Goal: Check status: Check status

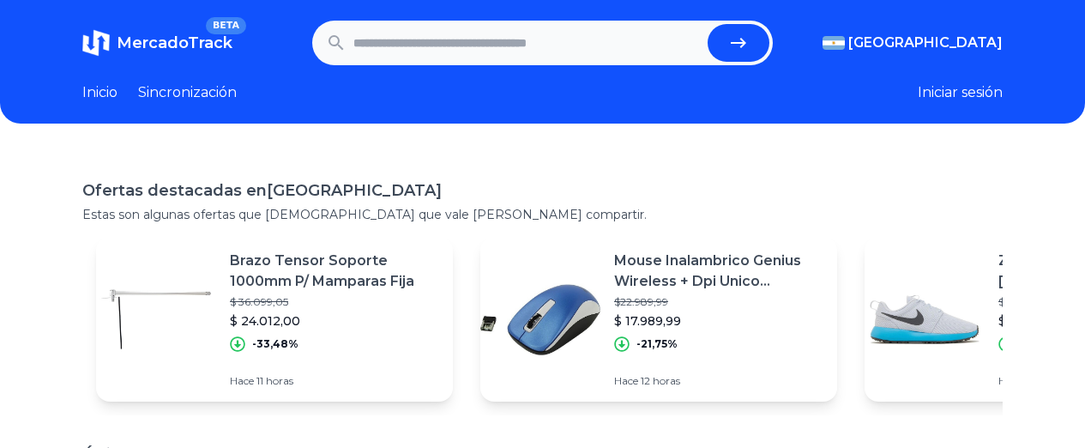
click at [195, 97] on font "Sincronización" at bounding box center [187, 92] width 99 height 16
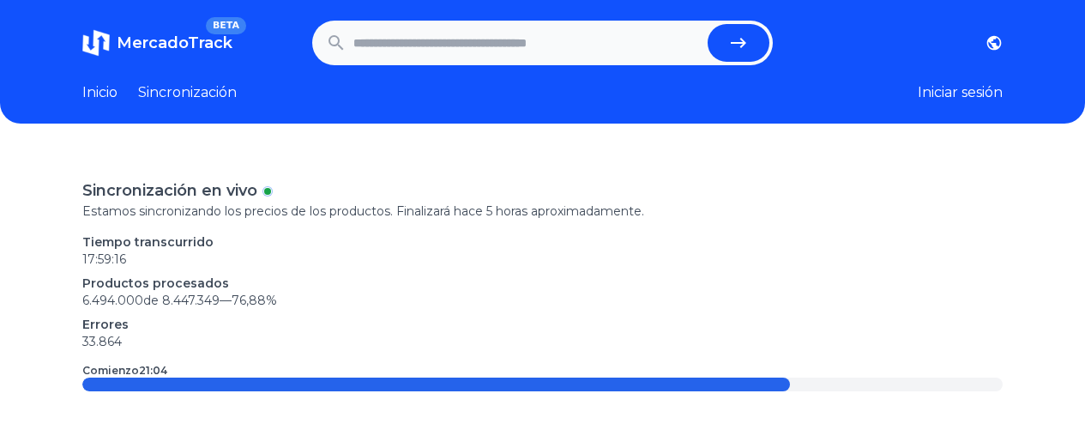
click at [959, 87] on font "Iniciar sesión" at bounding box center [959, 92] width 85 height 16
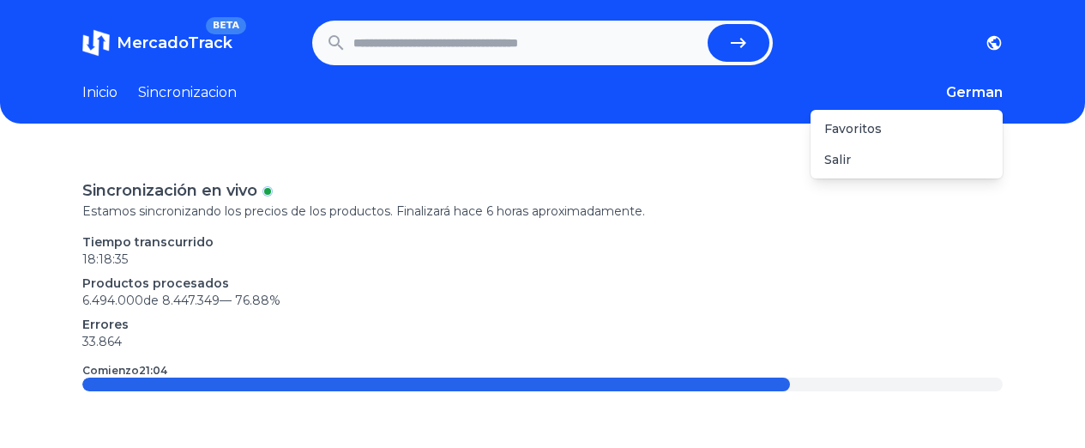
click at [969, 91] on button "German" at bounding box center [974, 92] width 57 height 21
click at [932, 123] on div "Favoritos" at bounding box center [906, 128] width 192 height 31
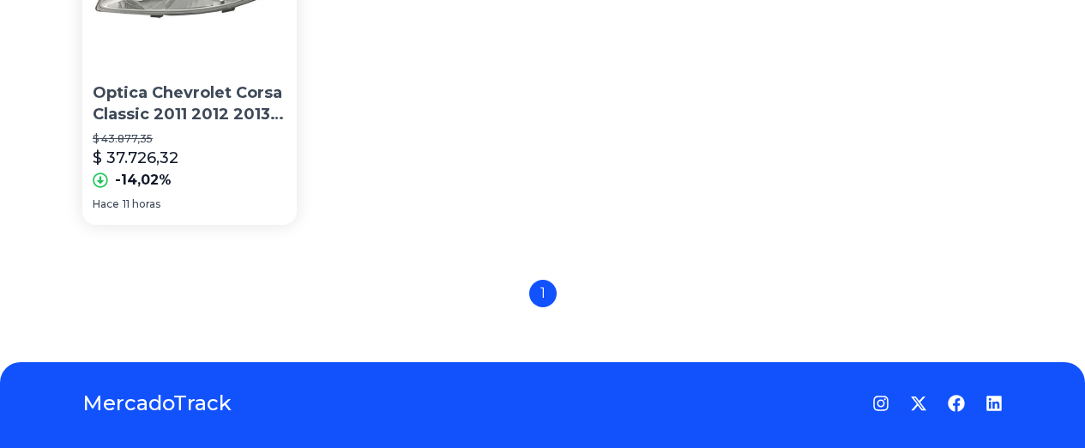
scroll to position [150, 0]
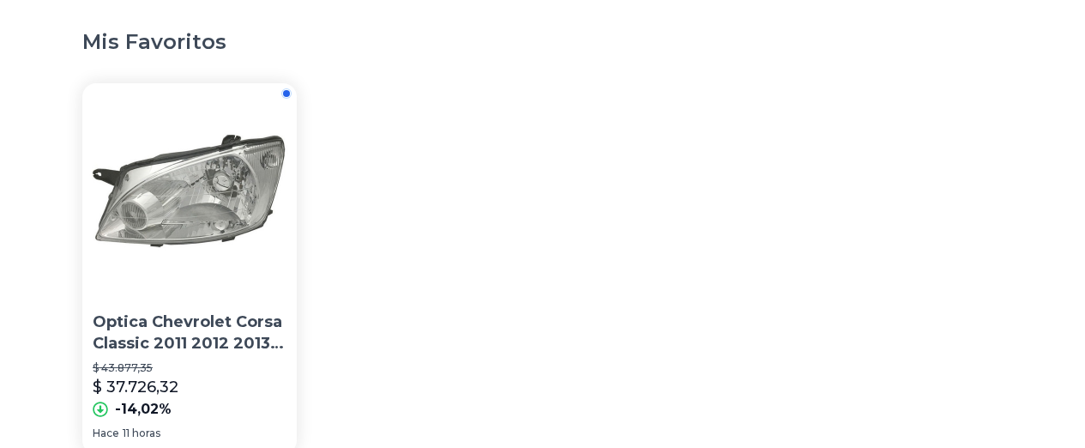
click at [171, 200] on img at bounding box center [189, 190] width 214 height 214
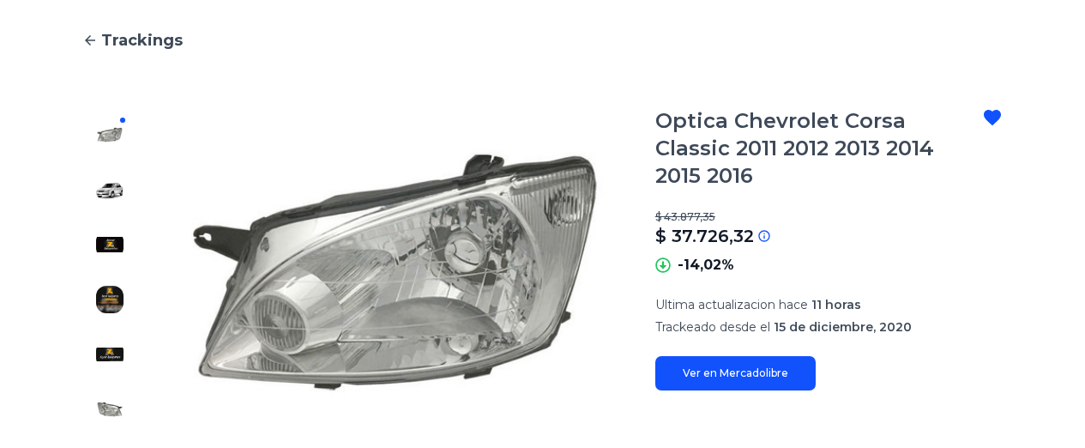
click at [706, 356] on link "Ver en Mercadolibre" at bounding box center [735, 373] width 160 height 34
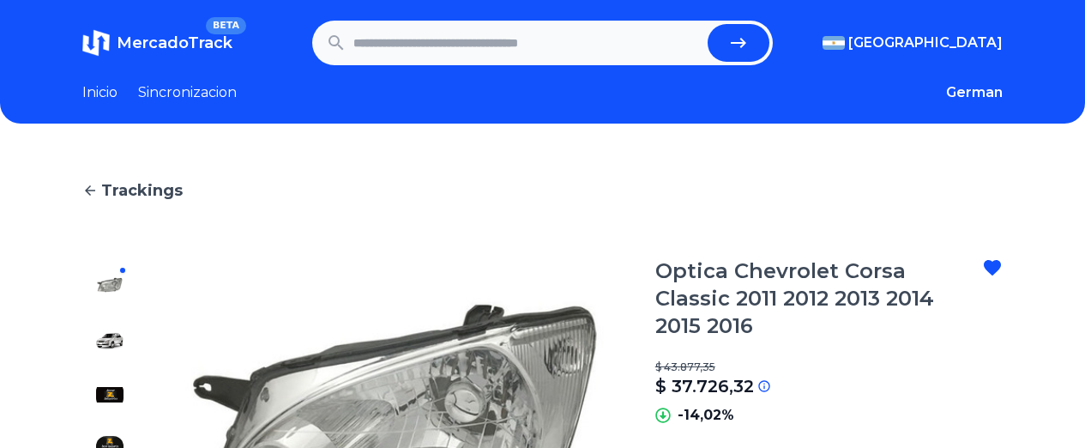
click at [82, 96] on link "Inicio" at bounding box center [99, 92] width 35 height 21
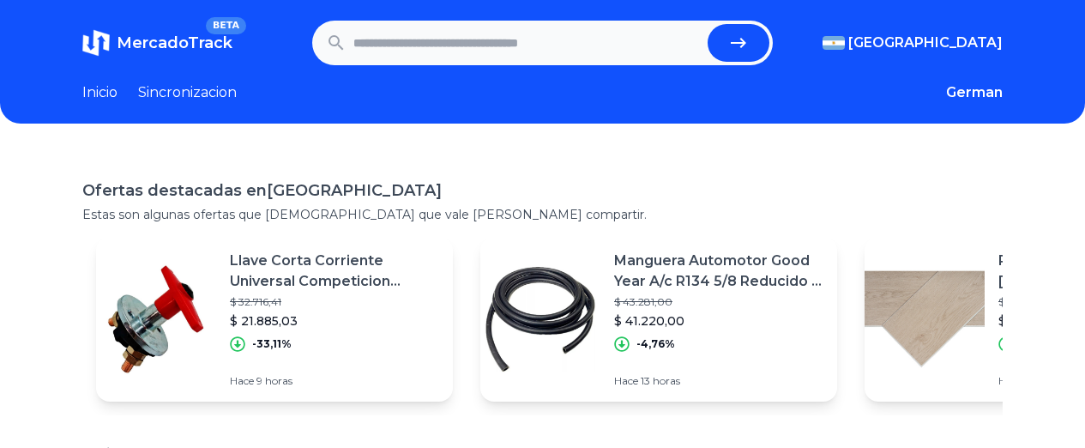
click at [448, 37] on input "text" at bounding box center [526, 43] width 347 height 38
type input "**********"
click at [707, 24] on button "submit" at bounding box center [738, 43] width 62 height 38
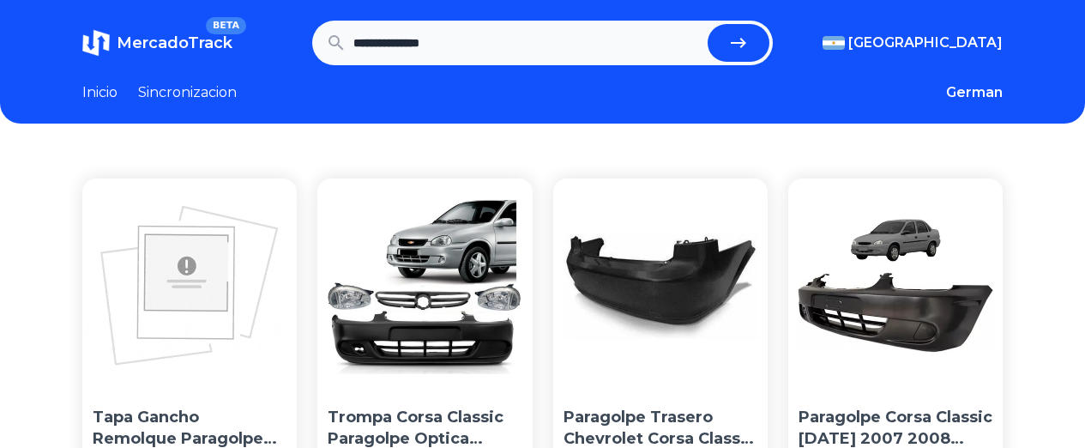
click at [322, 277] on img at bounding box center [424, 285] width 214 height 214
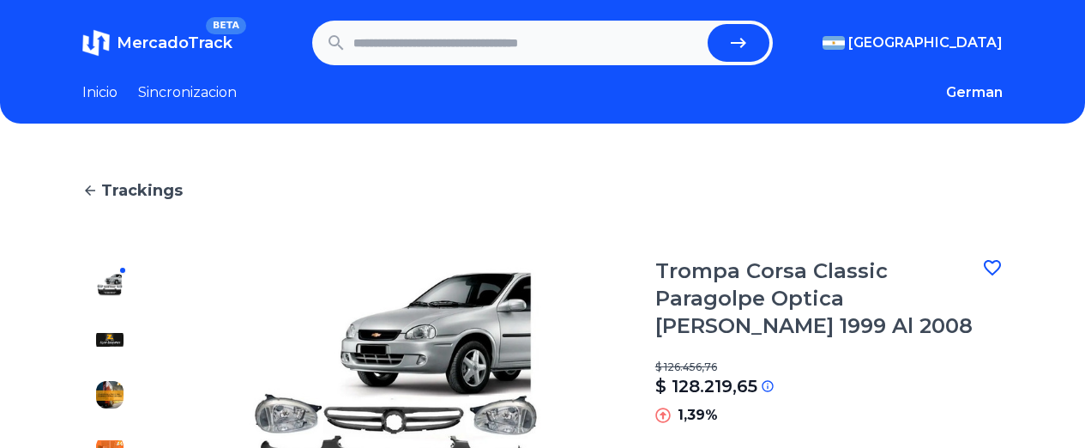
click at [202, 93] on link "Sincronizacion" at bounding box center [187, 92] width 99 height 21
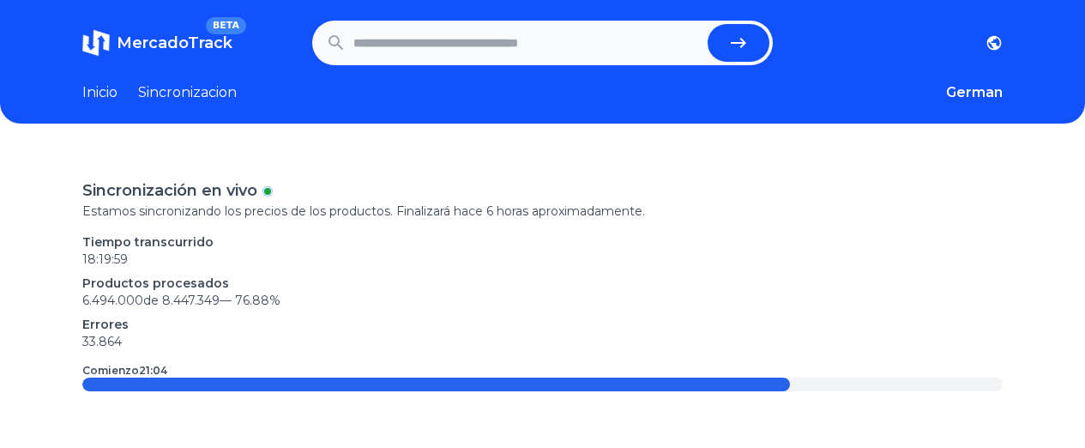
click at [369, 39] on input "text" at bounding box center [526, 43] width 347 height 38
paste input "**********"
type input "**********"
click at [751, 30] on button "submit" at bounding box center [738, 43] width 62 height 38
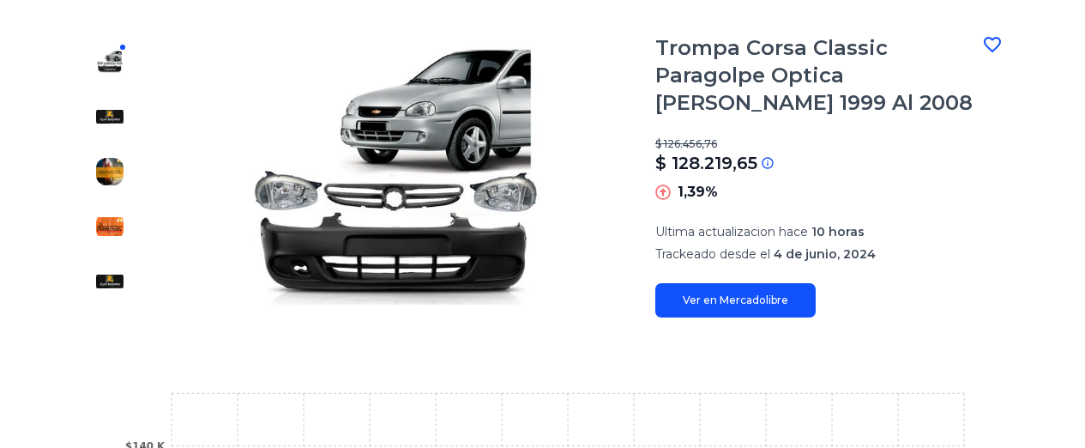
scroll to position [229, 0]
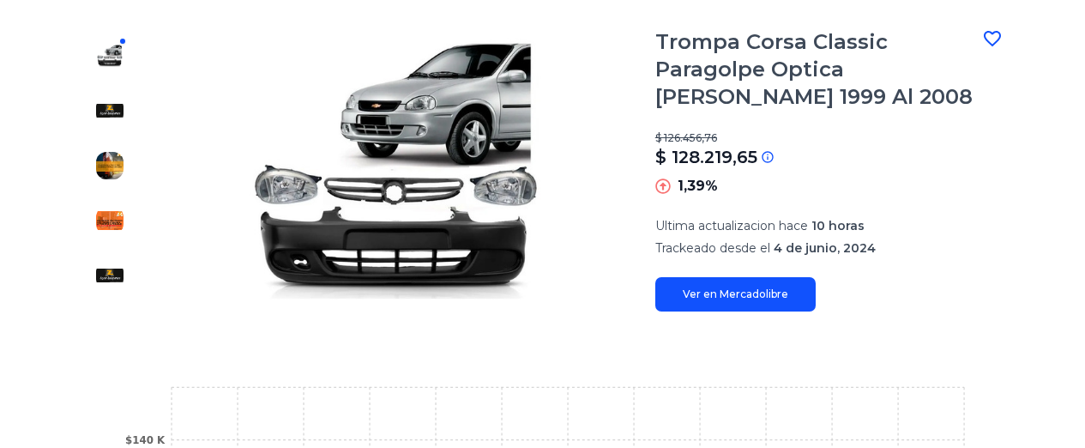
click at [999, 39] on icon at bounding box center [991, 38] width 17 height 15
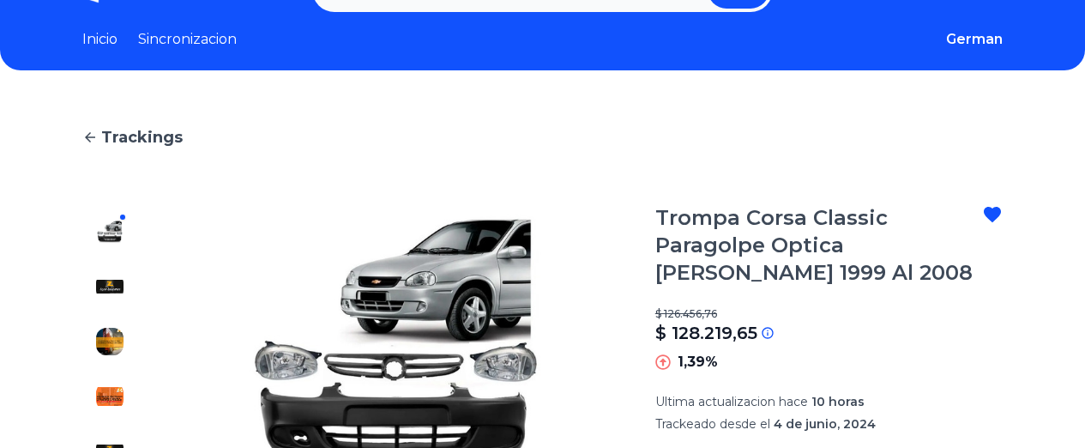
scroll to position [0, 0]
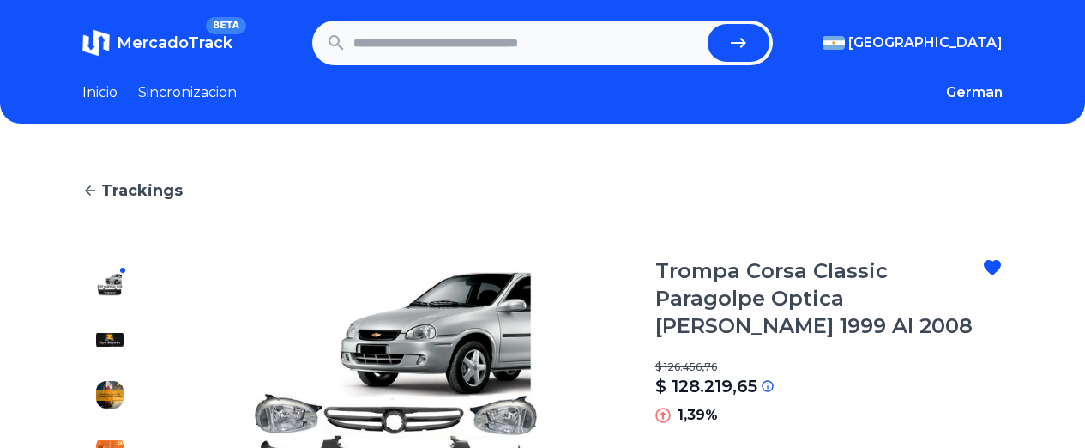
click at [170, 93] on link "Sincronizacion" at bounding box center [187, 92] width 99 height 21
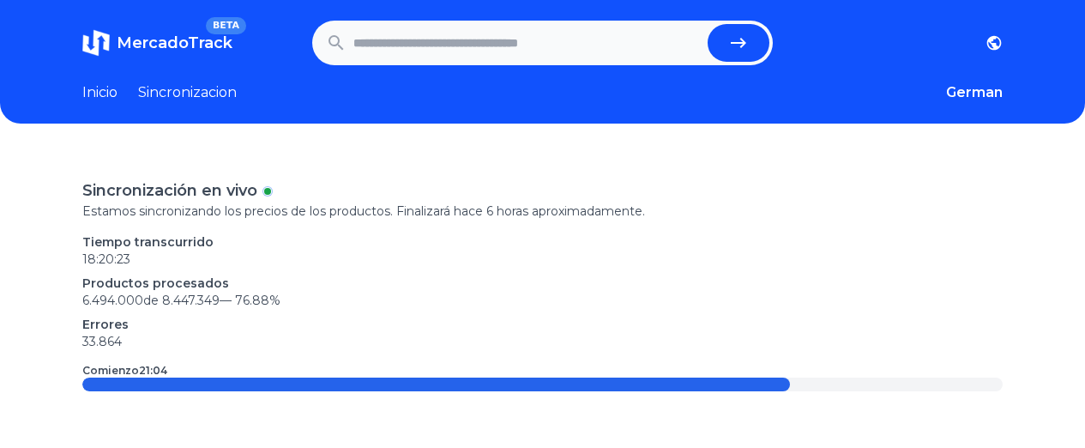
click at [95, 93] on link "Inicio" at bounding box center [99, 92] width 35 height 21
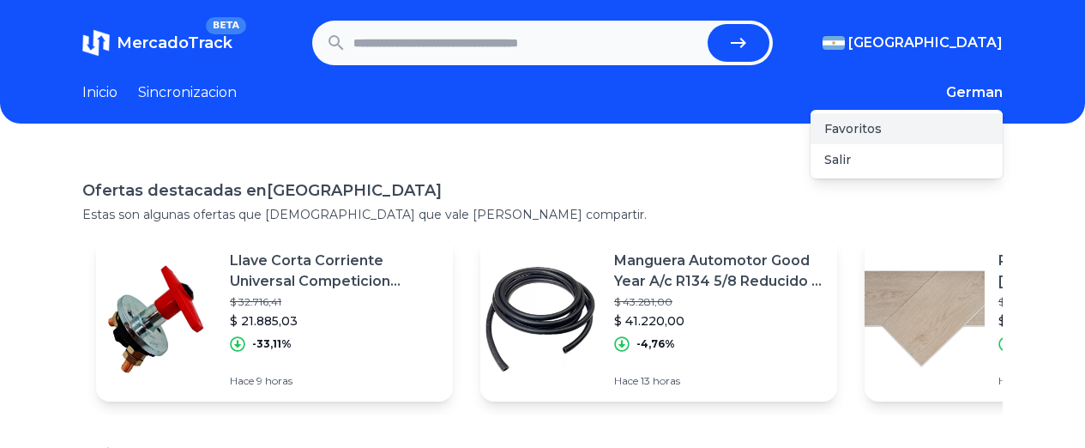
click at [926, 118] on div "Favoritos" at bounding box center [906, 128] width 192 height 31
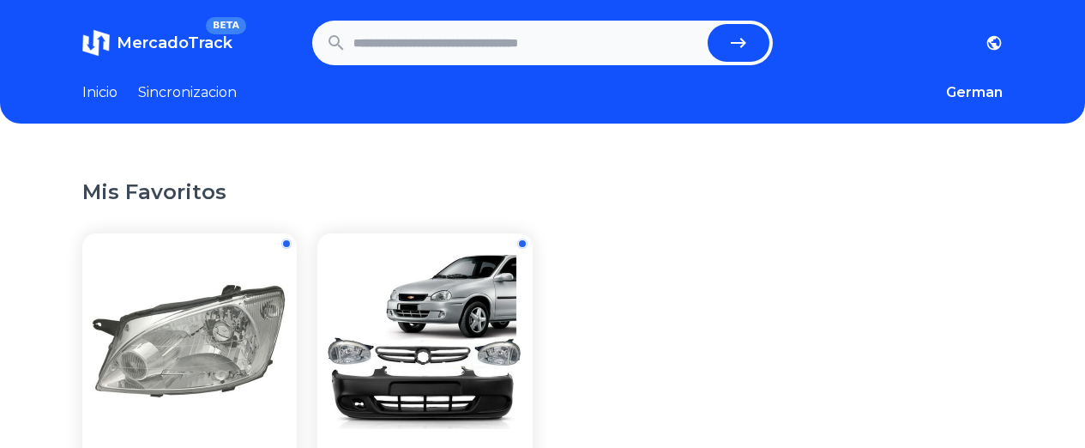
click at [368, 285] on img at bounding box center [424, 340] width 214 height 214
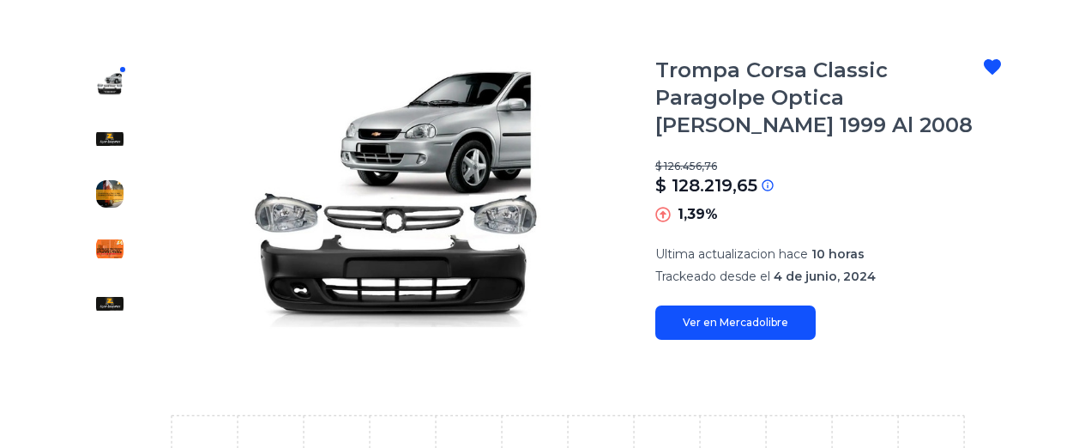
scroll to position [229, 0]
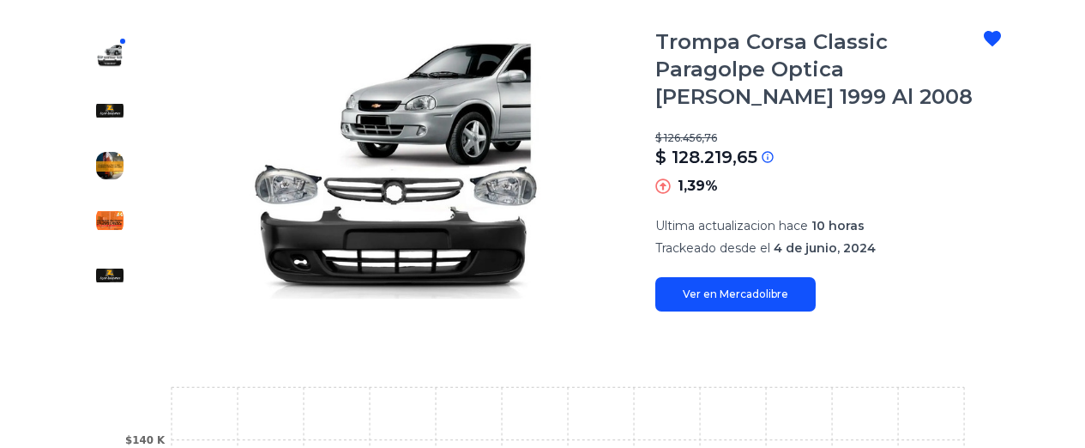
click at [706, 294] on link "Ver en Mercadolibre" at bounding box center [735, 294] width 160 height 34
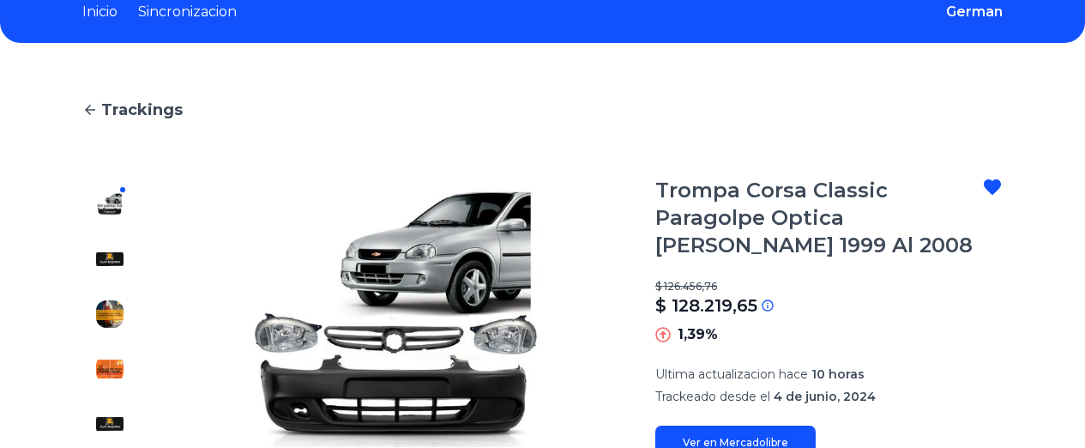
scroll to position [0, 0]
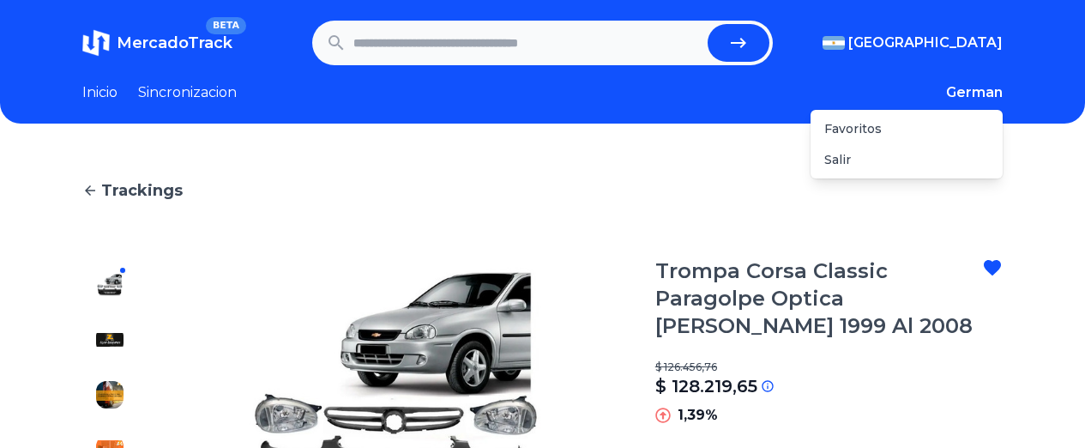
click at [979, 86] on button "German" at bounding box center [974, 92] width 57 height 21
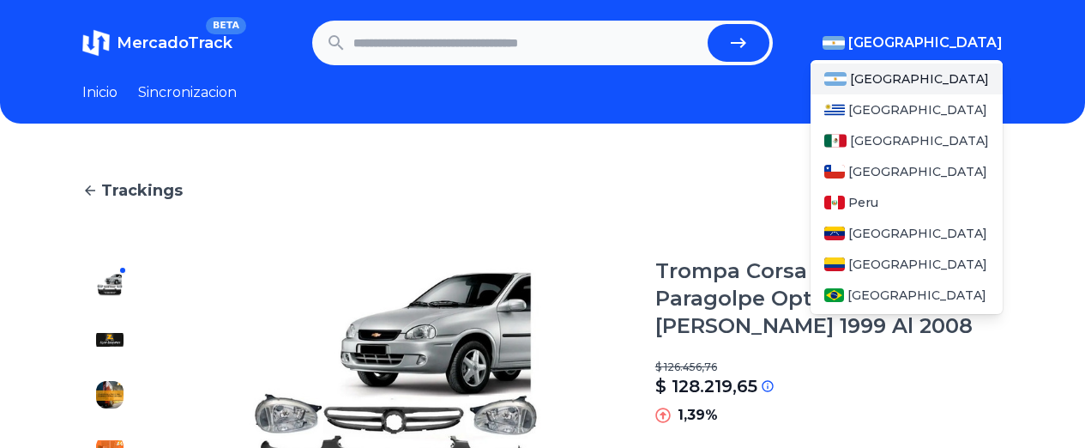
click at [965, 39] on span "[GEOGRAPHIC_DATA]" at bounding box center [925, 43] width 154 height 21
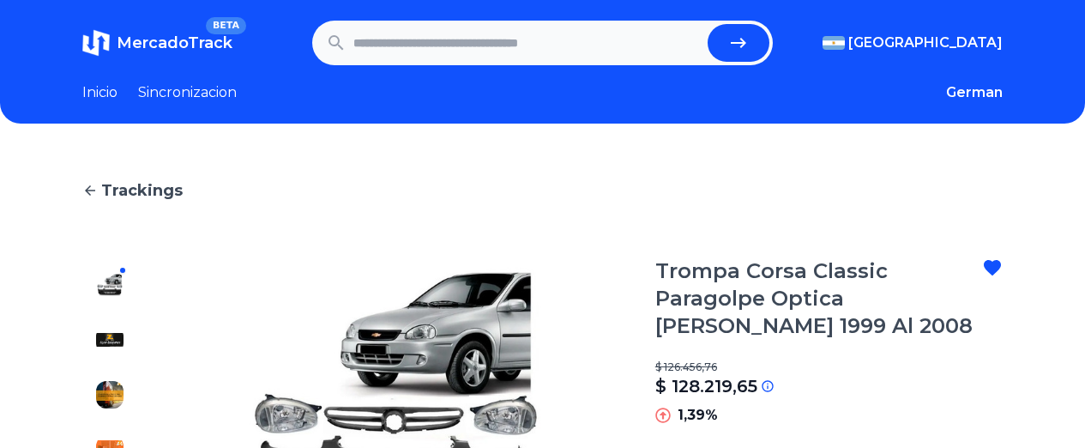
click at [98, 95] on link "Inicio" at bounding box center [99, 92] width 35 height 21
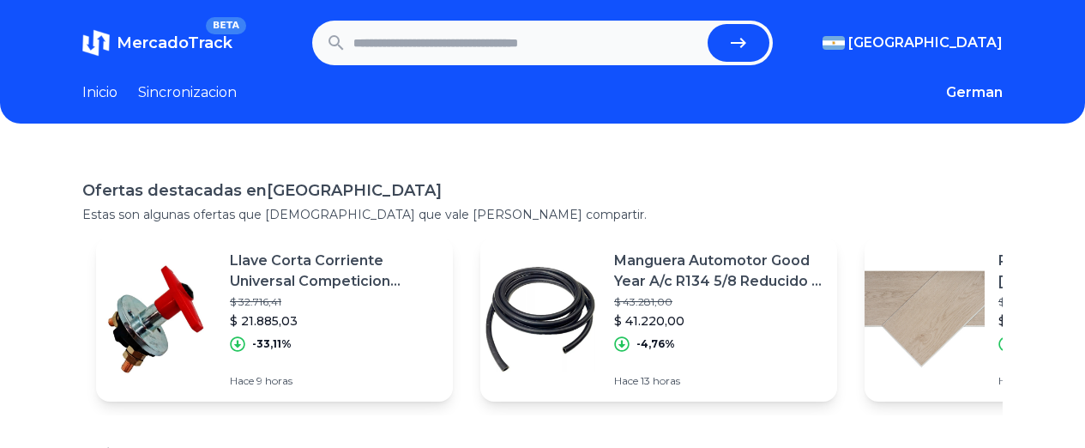
scroll to position [417, 0]
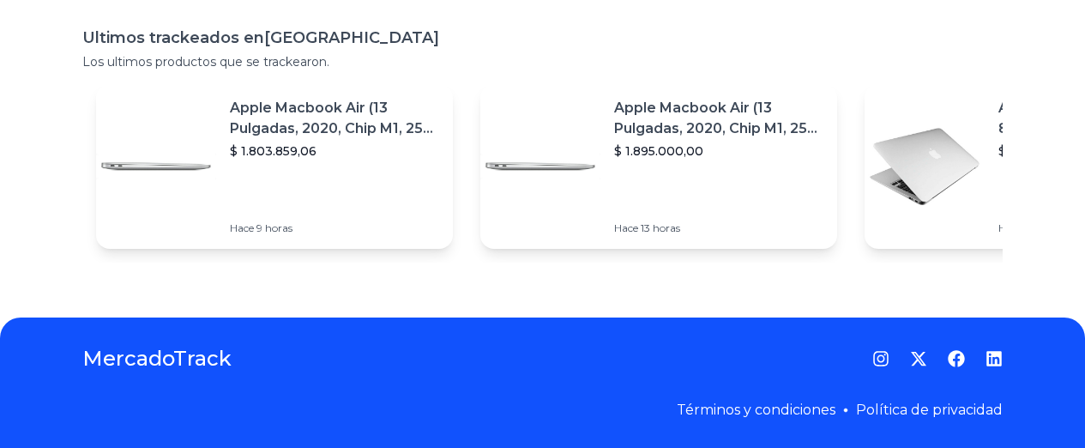
click at [117, 352] on h1 "MercadoTrack" at bounding box center [156, 358] width 149 height 27
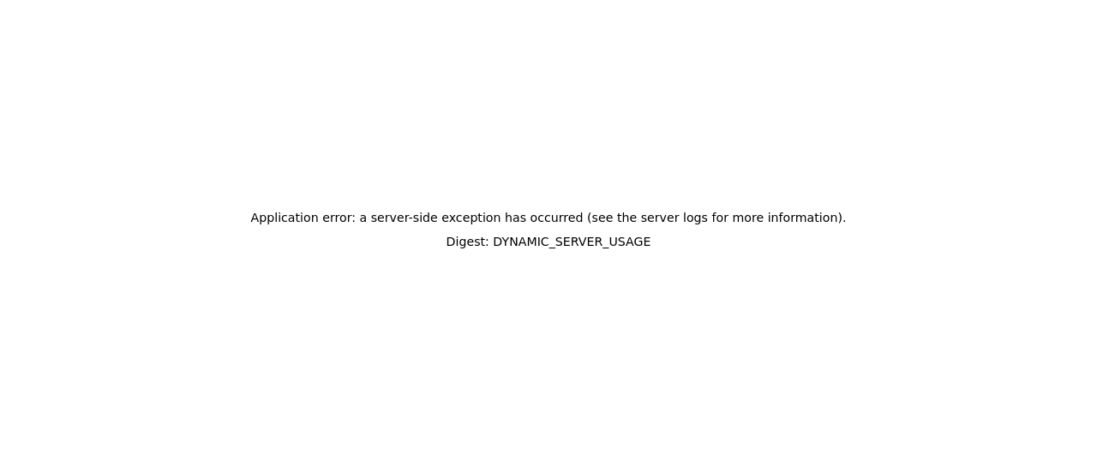
scroll to position [0, 0]
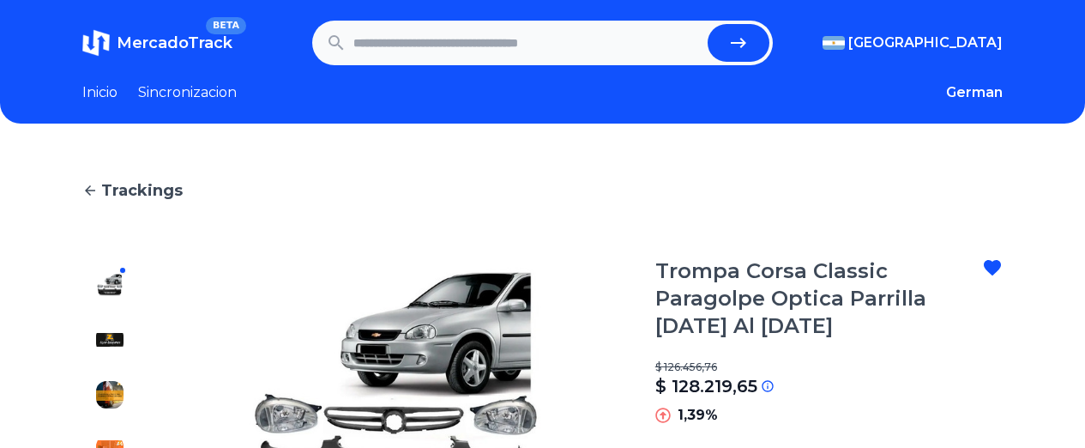
click at [177, 45] on span "MercadoTrack" at bounding box center [175, 42] width 116 height 19
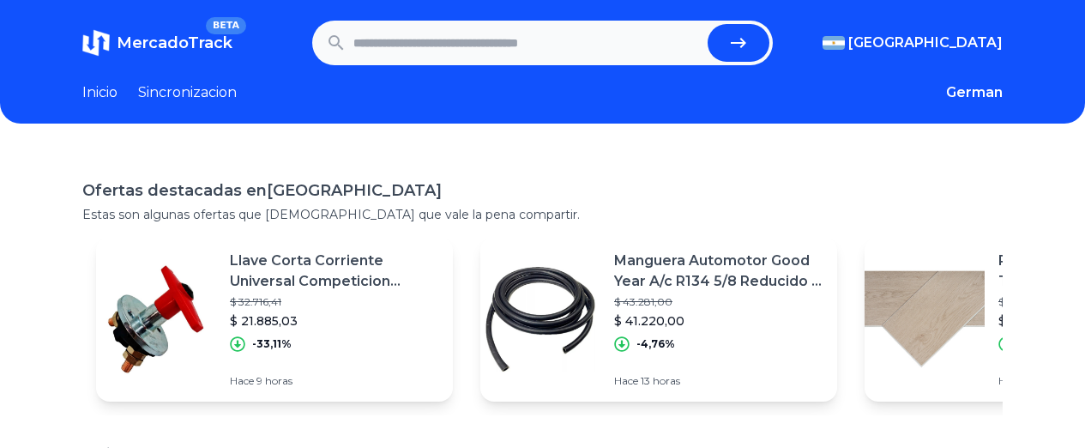
click at [219, 93] on link "Sincronizacion" at bounding box center [187, 92] width 99 height 21
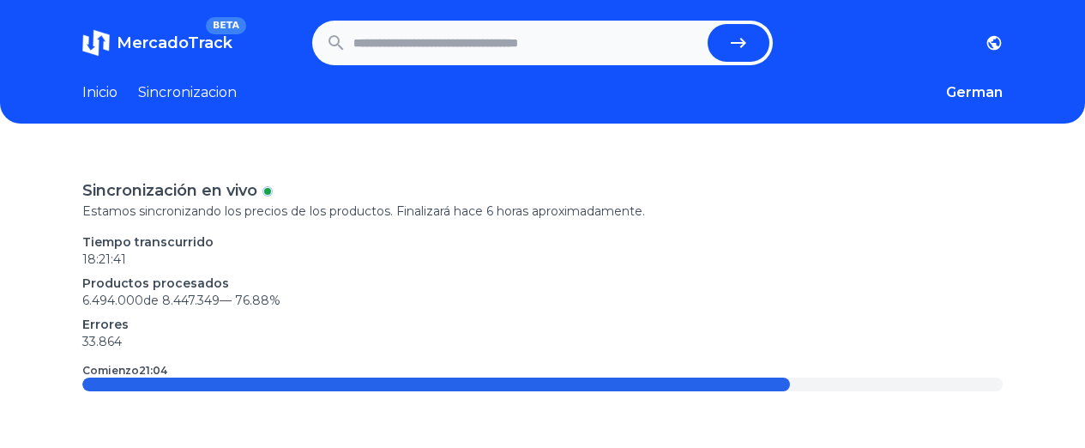
click at [485, 47] on input "text" at bounding box center [526, 43] width 347 height 38
paste input "**********"
type input "**********"
click at [740, 54] on button "submit" at bounding box center [738, 43] width 62 height 38
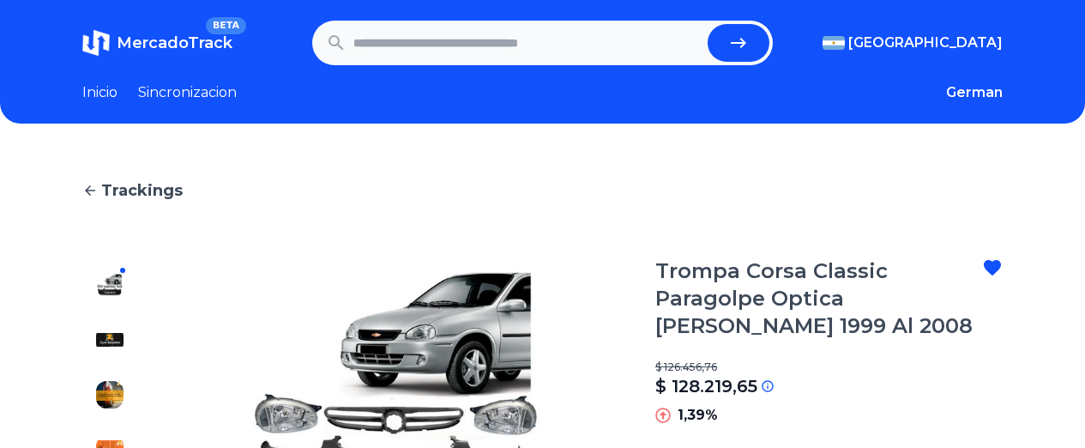
scroll to position [229, 0]
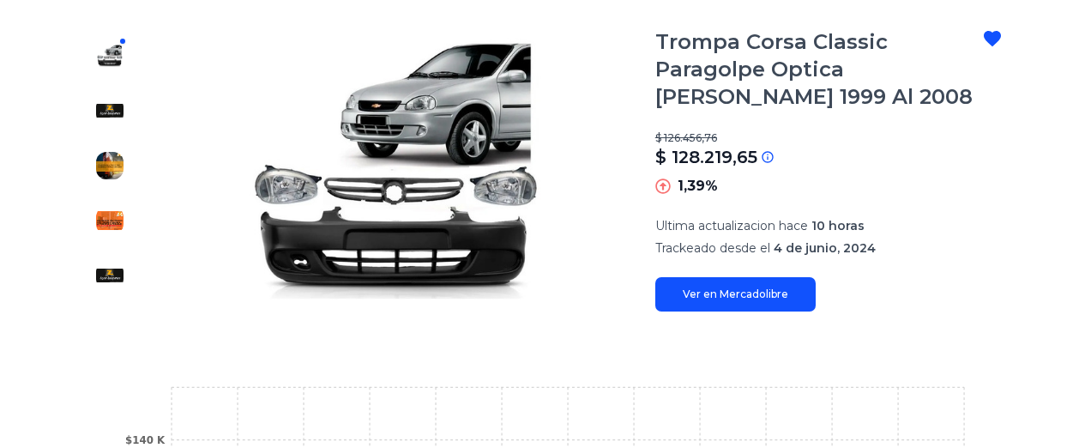
click at [719, 288] on link "Ver en Mercadolibre" at bounding box center [735, 294] width 160 height 34
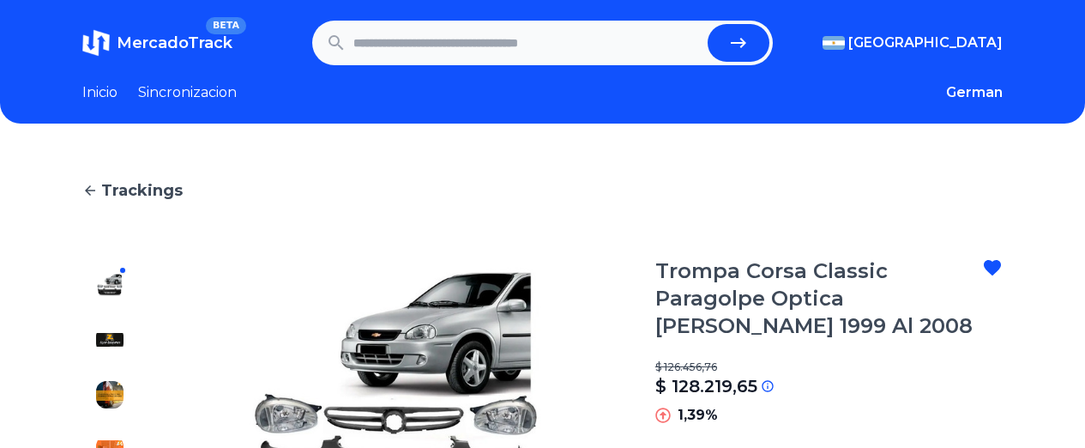
click at [465, 46] on input "text" at bounding box center [526, 43] width 347 height 38
paste input "**********"
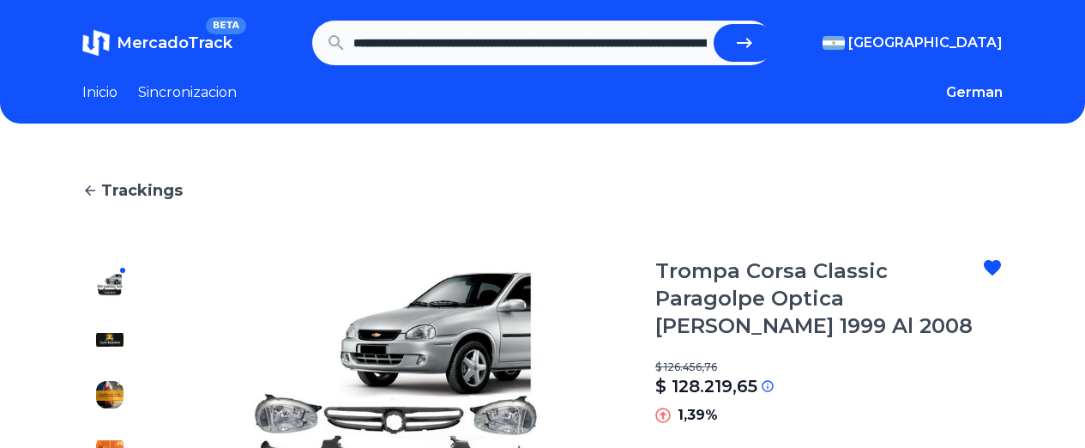
click at [748, 32] on button "submit" at bounding box center [744, 43] width 62 height 38
type input "**********"
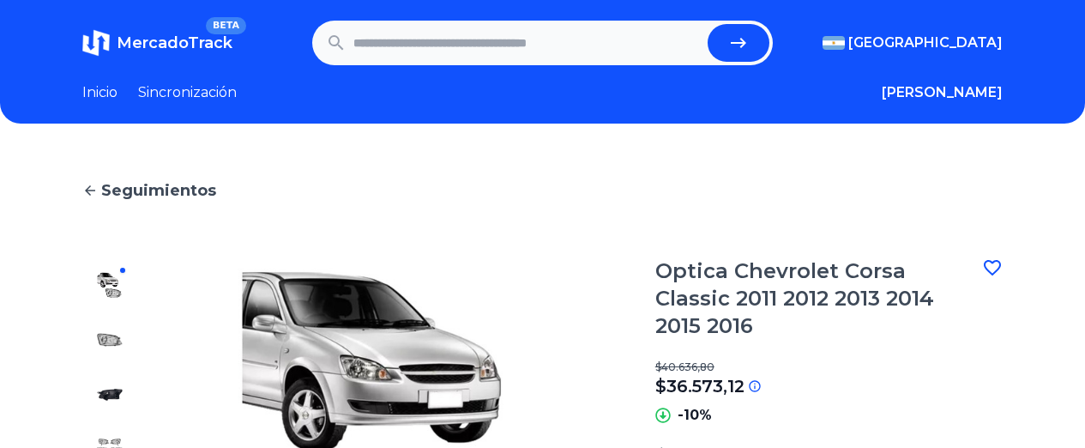
click at [172, 92] on font "Sincronización" at bounding box center [187, 92] width 99 height 16
